Goal: Submit feedback/report problem

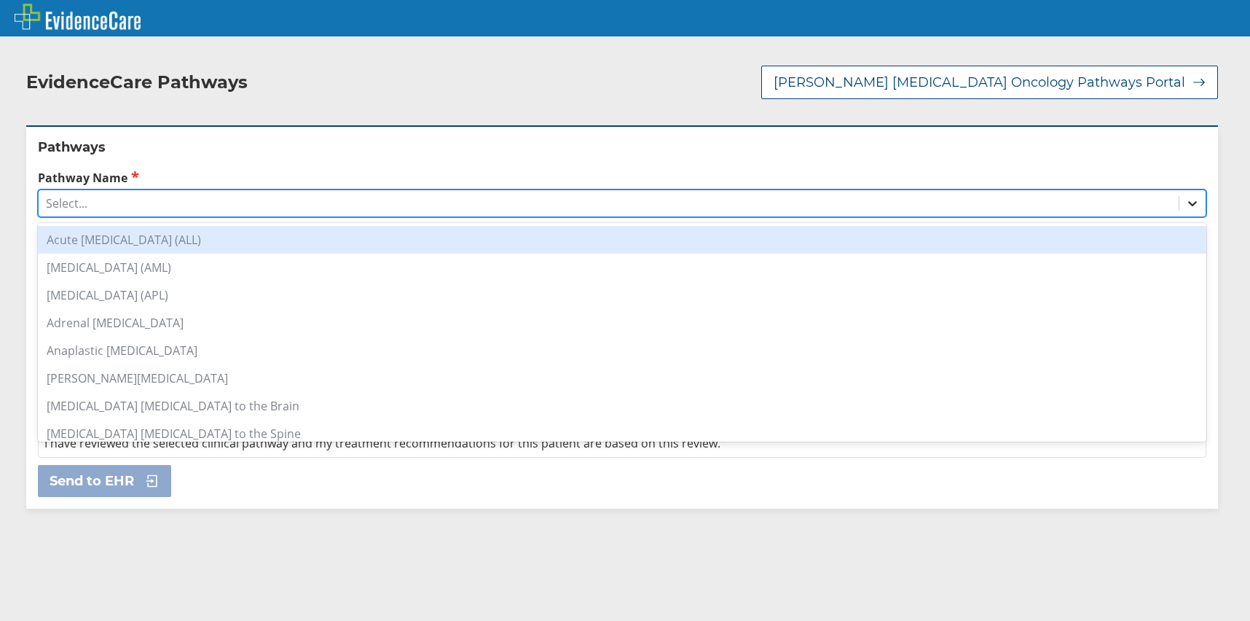
click at [1186, 196] on icon at bounding box center [1193, 203] width 15 height 15
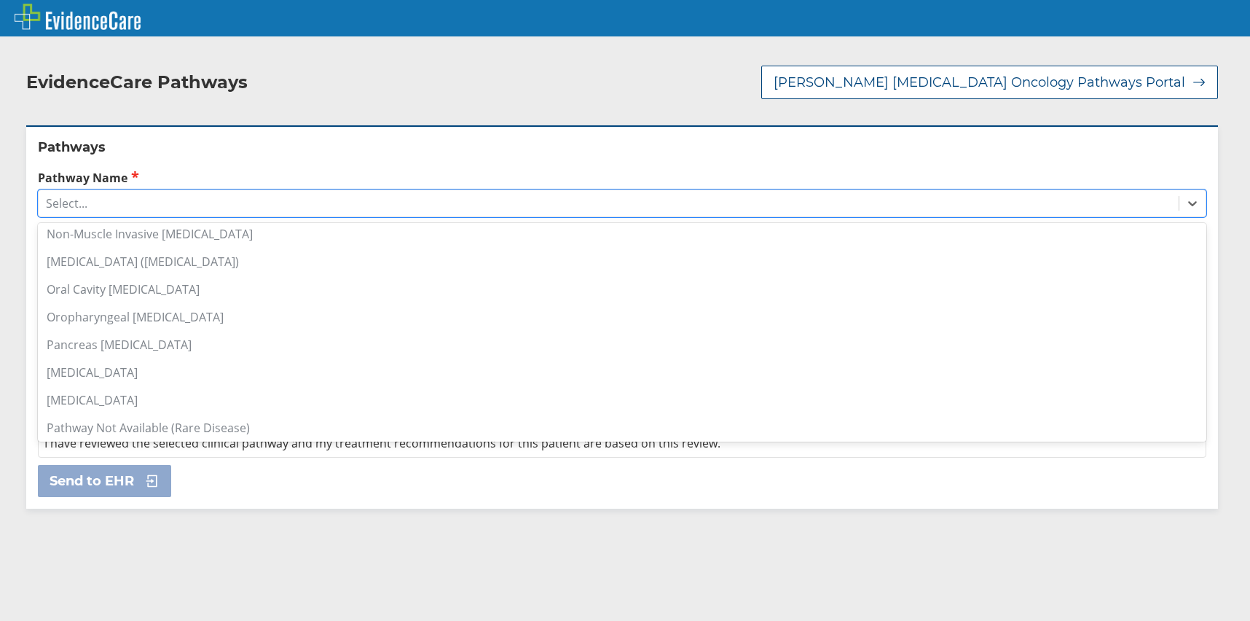
scroll to position [1020, 0]
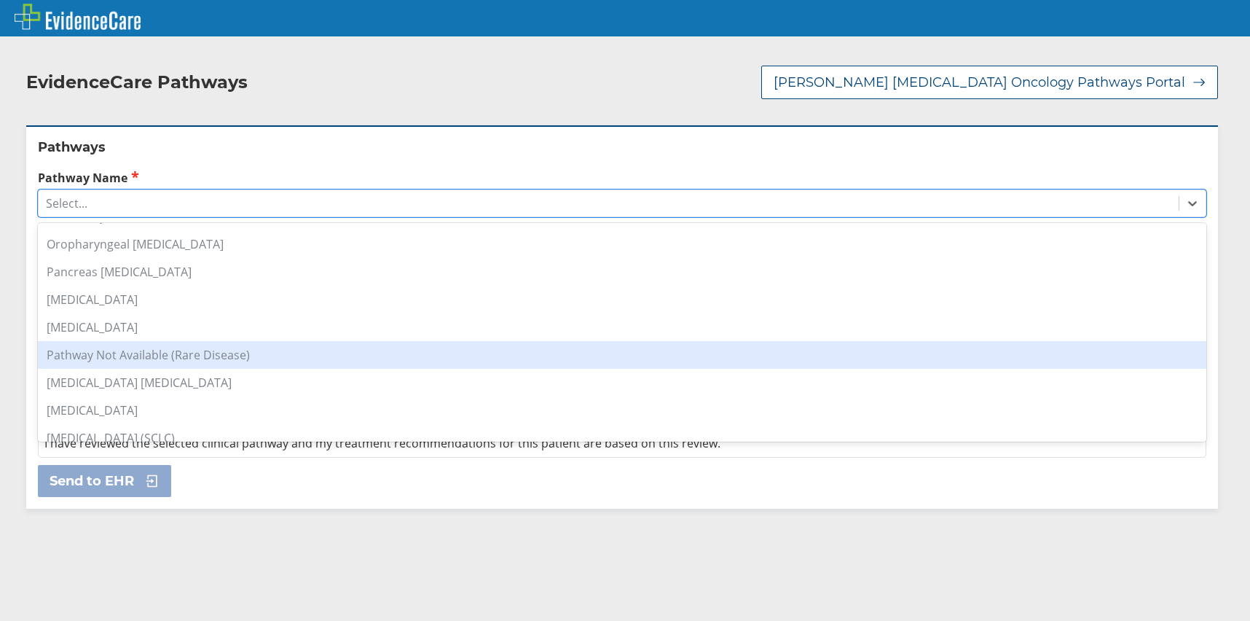
click at [235, 345] on div "Pathway Not Available (Rare Disease)" at bounding box center [622, 355] width 1169 height 28
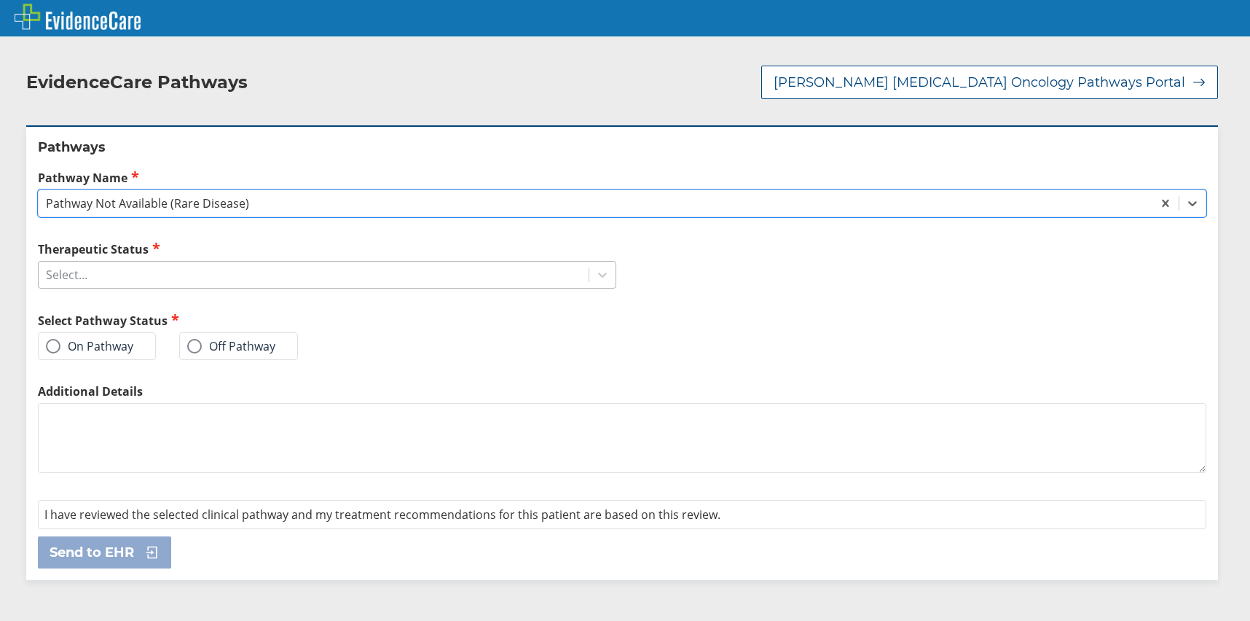
drag, startPoint x: 191, startPoint y: 260, endPoint x: 234, endPoint y: 256, distance: 43.1
click at [193, 262] on div "Select..." at bounding box center [314, 274] width 550 height 25
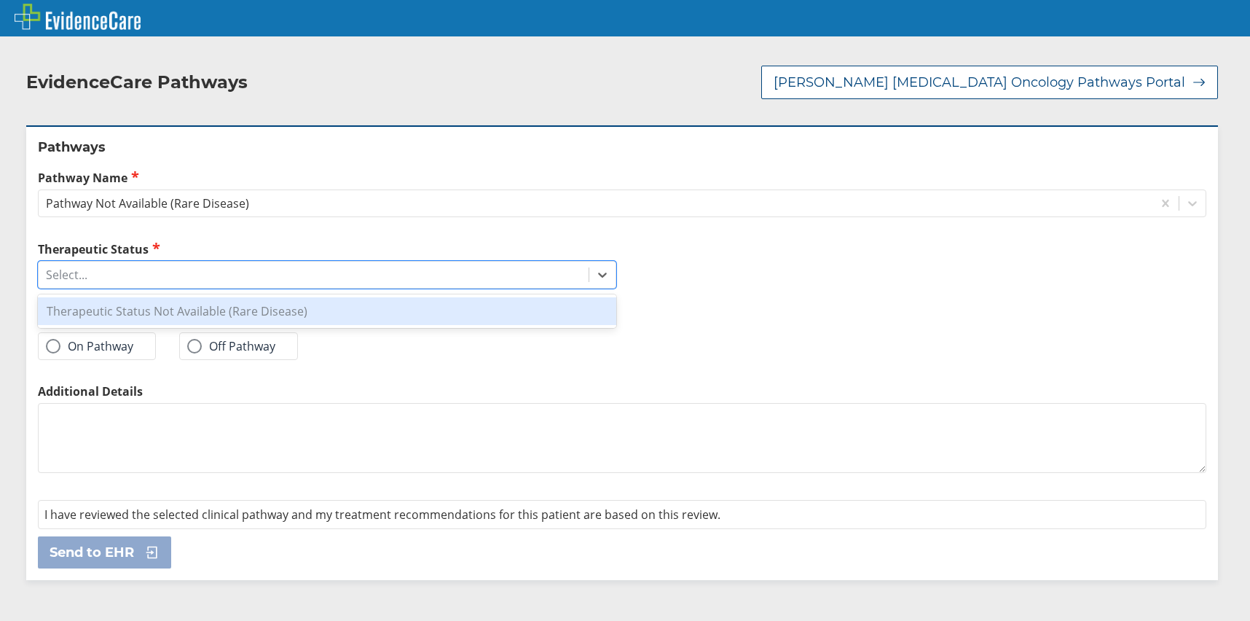
click at [201, 297] on div "Therapeutic Status Not Available (Rare Disease)" at bounding box center [327, 311] width 579 height 28
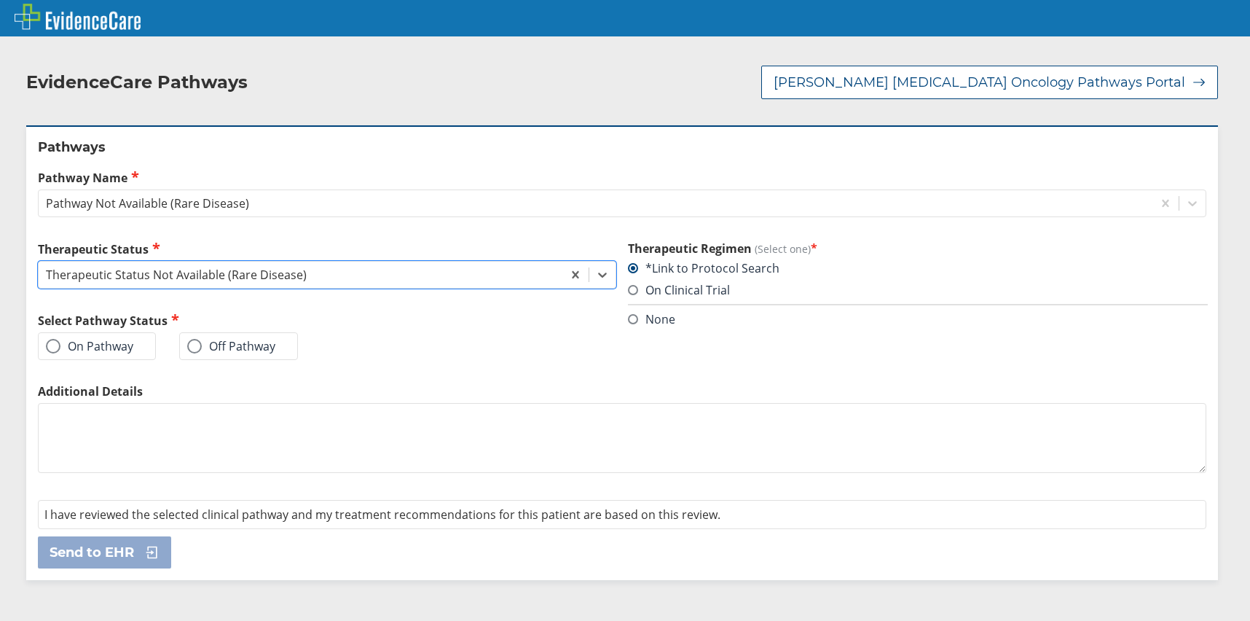
click at [117, 415] on textarea "Additional Details" at bounding box center [622, 438] width 1169 height 70
type textarea "not [MEDICAL_DATA]"
click at [125, 339] on label "On Pathway" at bounding box center [89, 346] width 87 height 15
click at [0, 0] on input "On Pathway" at bounding box center [0, 0] width 0 height 0
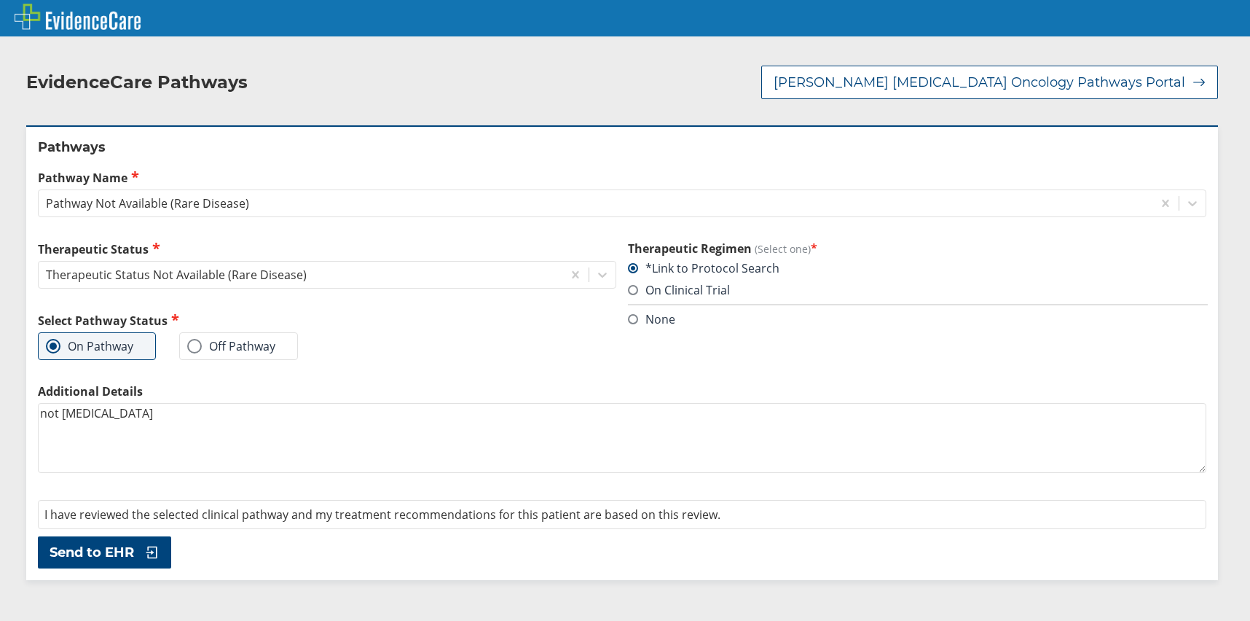
drag, startPoint x: 90, startPoint y: 536, endPoint x: 87, endPoint y: 522, distance: 14.1
click at [90, 544] on span "Send to EHR" at bounding box center [92, 552] width 85 height 17
